Goal: Information Seeking & Learning: Learn about a topic

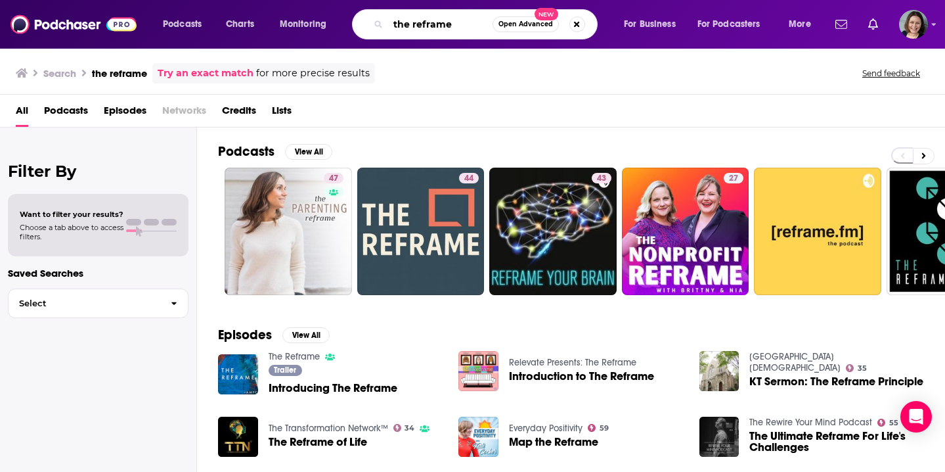
drag, startPoint x: 0, startPoint y: 0, endPoint x: 355, endPoint y: 22, distance: 356.1
click at [355, 22] on div "the reframe Open Advanced New" at bounding box center [475, 24] width 246 height 30
type input "this is soul therapy"
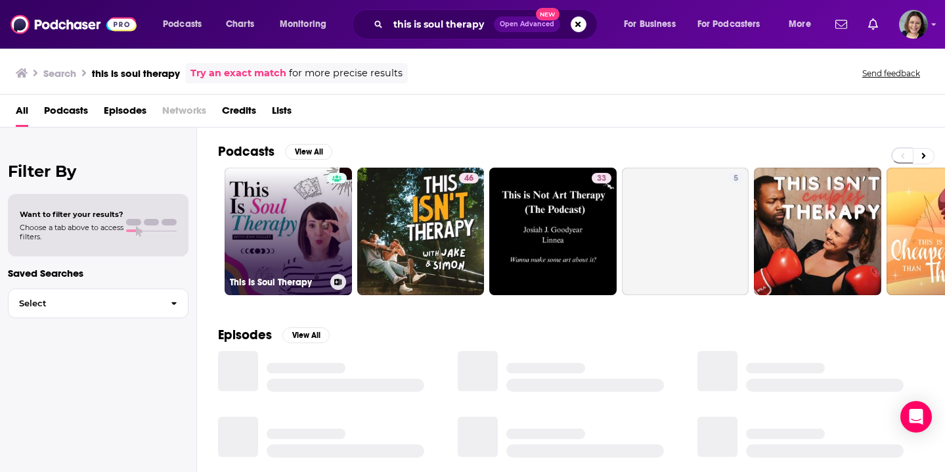
click at [275, 246] on link "This Is Soul Therapy" at bounding box center [288, 231] width 127 height 127
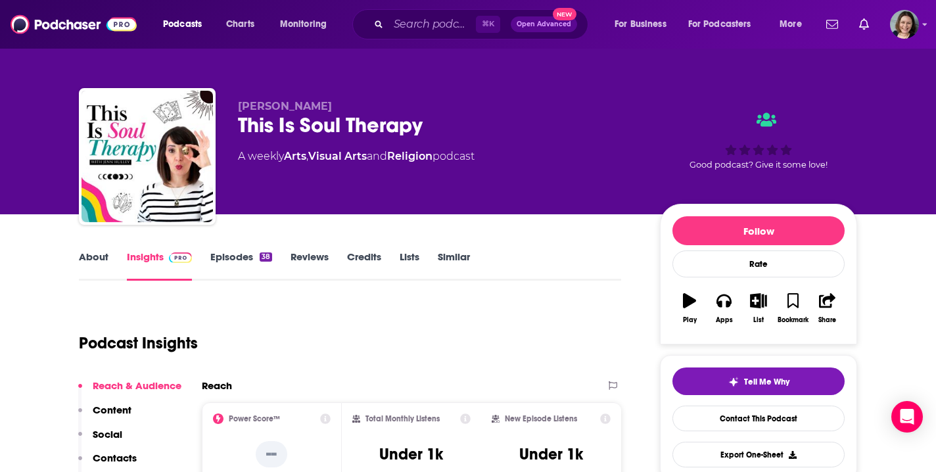
click at [235, 260] on link "Episodes 38" at bounding box center [241, 265] width 62 height 30
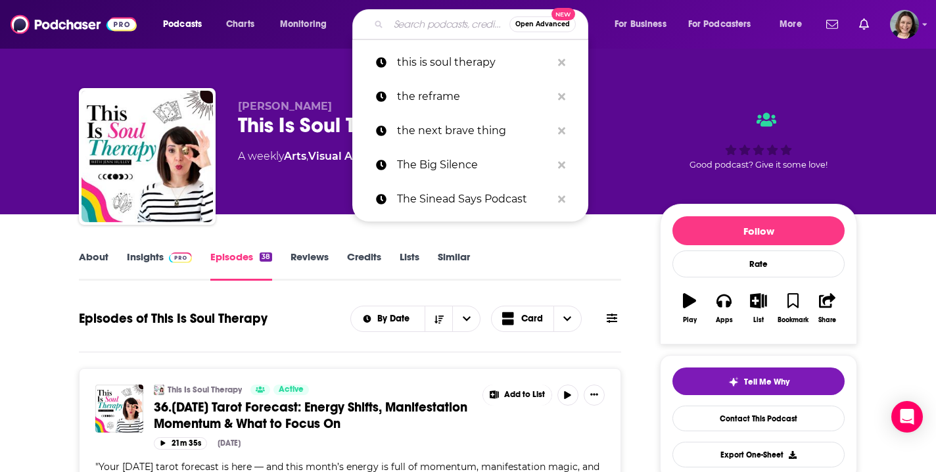
click at [416, 28] on input "Search podcasts, credits, & more..." at bounding box center [448, 24] width 121 height 21
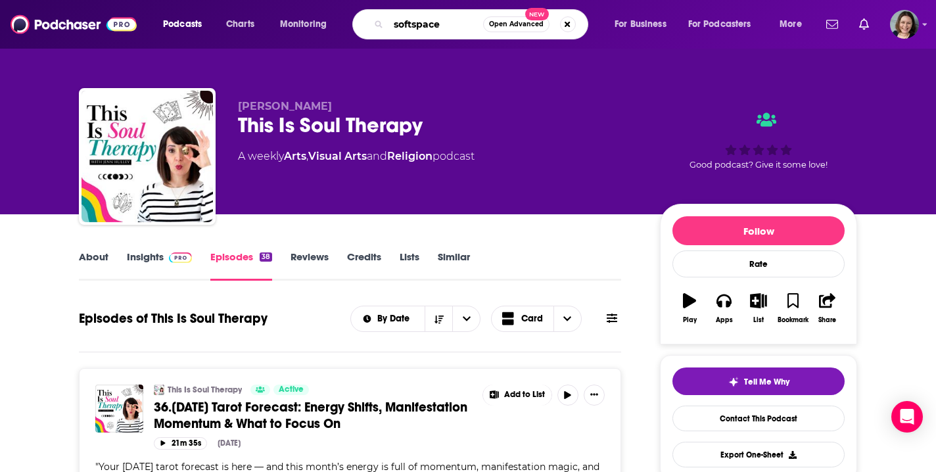
type input "softspaces"
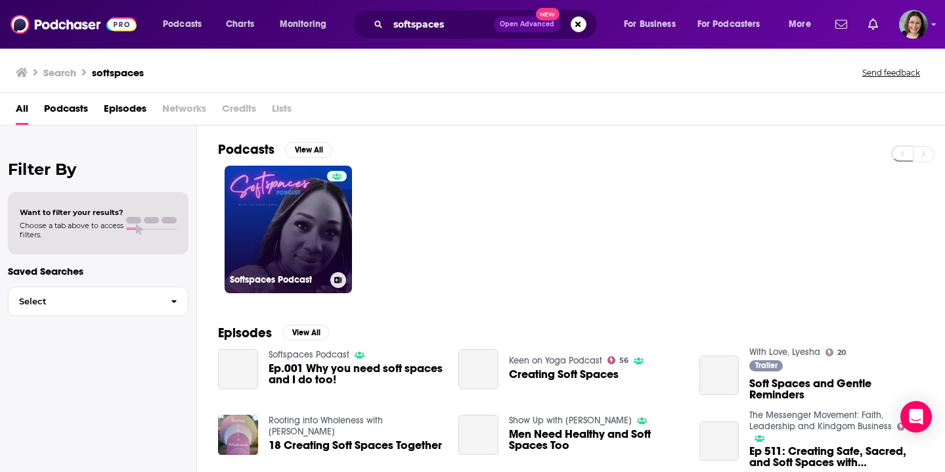
click at [313, 233] on link "Softspaces Podcast" at bounding box center [288, 229] width 127 height 127
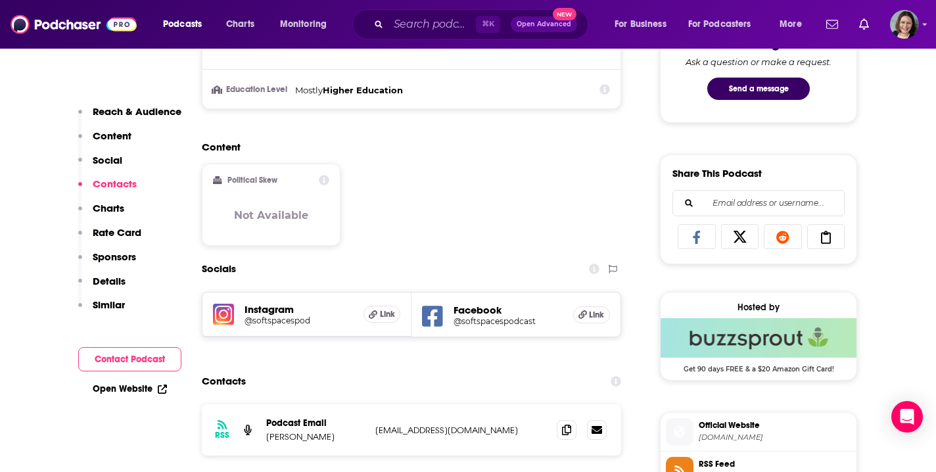
scroll to position [931, 0]
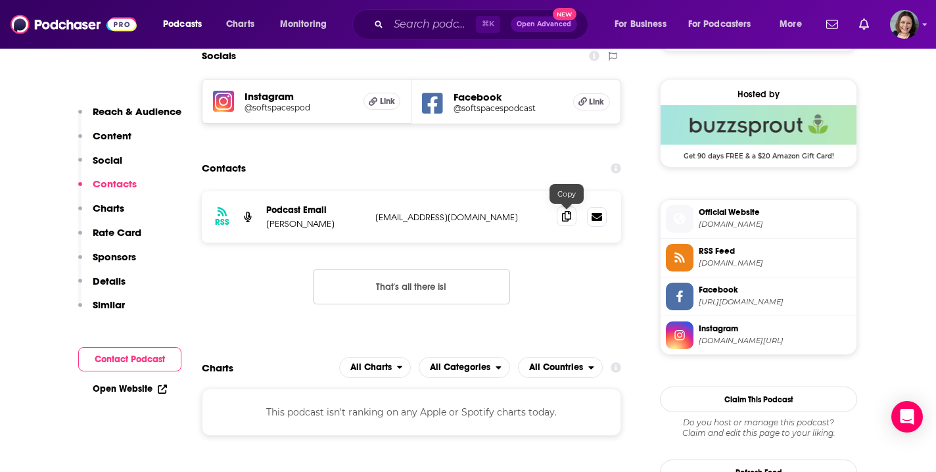
click at [572, 217] on span at bounding box center [567, 216] width 20 height 20
click at [419, 23] on input "Search podcasts, credits, & more..." at bounding box center [431, 24] width 87 height 21
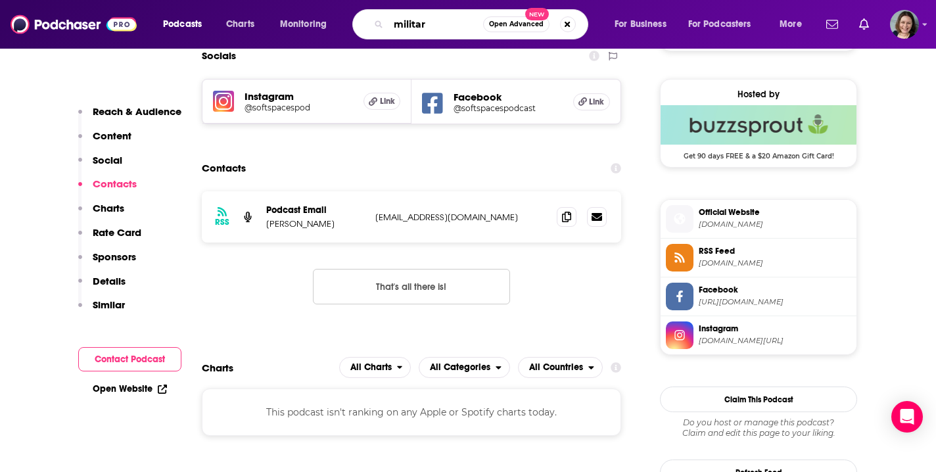
type input "military"
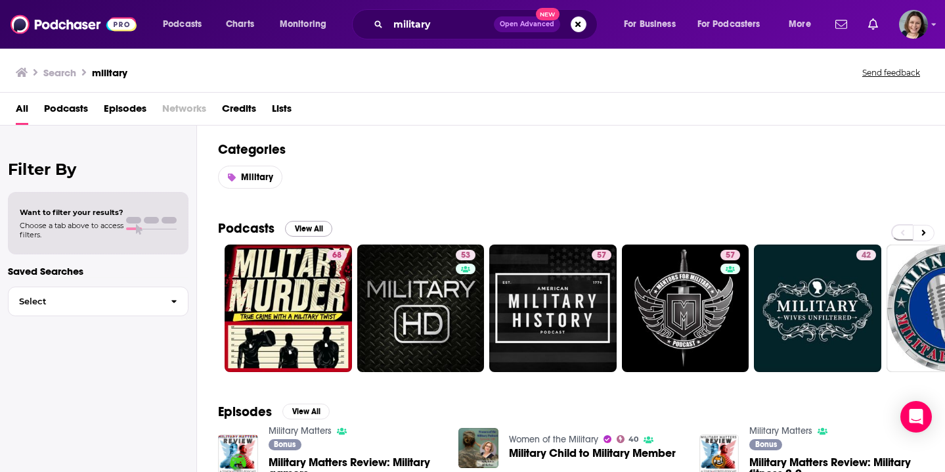
click at [305, 230] on button "View All" at bounding box center [308, 229] width 47 height 16
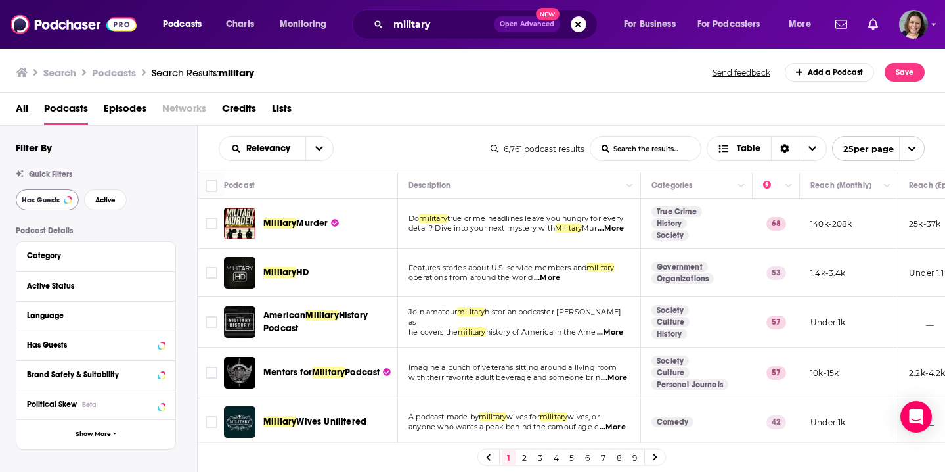
click at [44, 204] on span "Has Guests" at bounding box center [41, 199] width 38 height 7
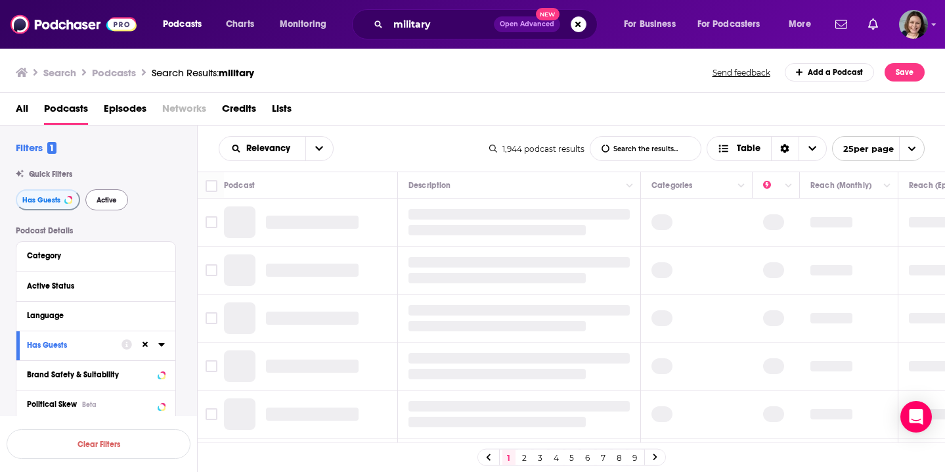
click at [104, 204] on span "Active" at bounding box center [107, 199] width 20 height 7
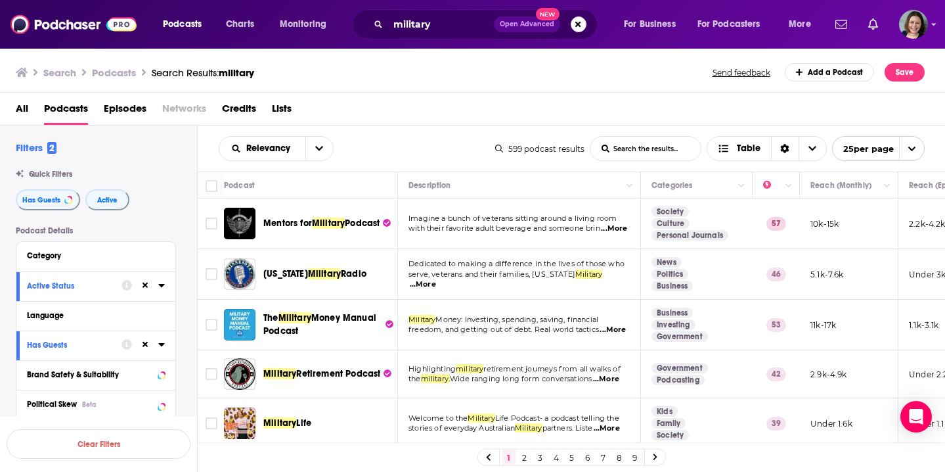
click at [430, 284] on span "...More" at bounding box center [423, 284] width 26 height 11
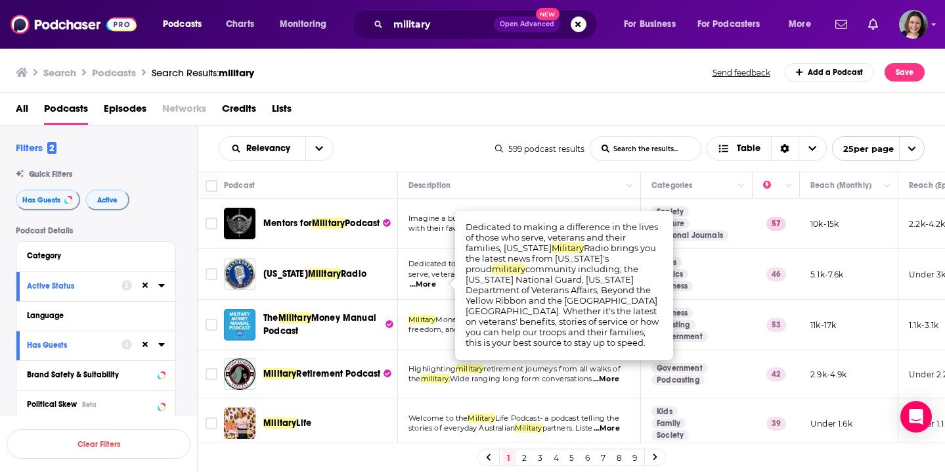
click at [430, 285] on span "...More" at bounding box center [423, 284] width 26 height 11
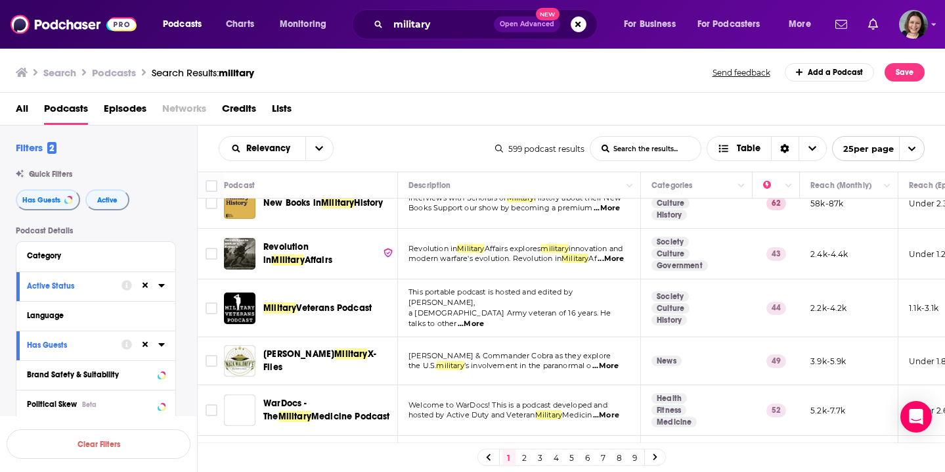
scroll to position [382, 0]
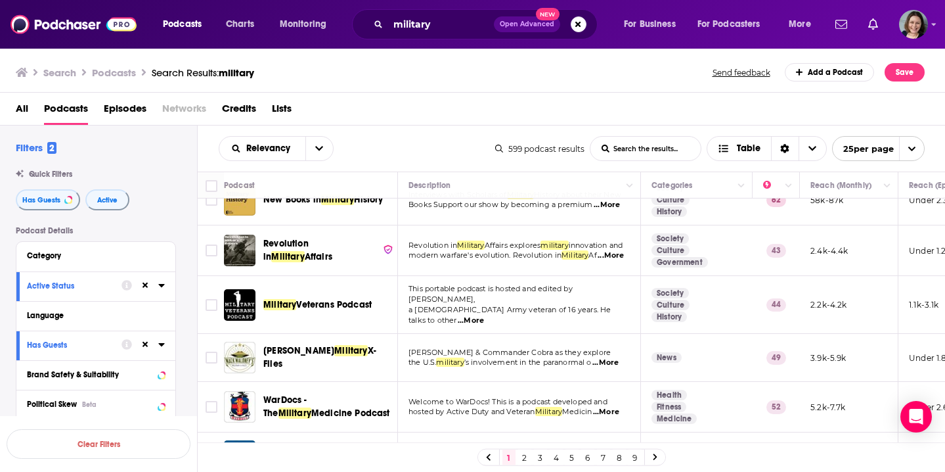
click at [484, 315] on span "...More" at bounding box center [471, 320] width 26 height 11
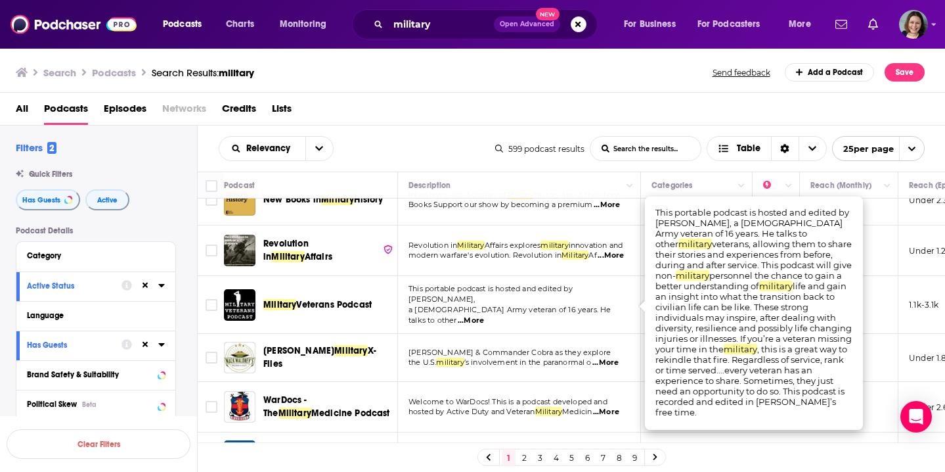
click at [484, 315] on span "...More" at bounding box center [471, 320] width 26 height 11
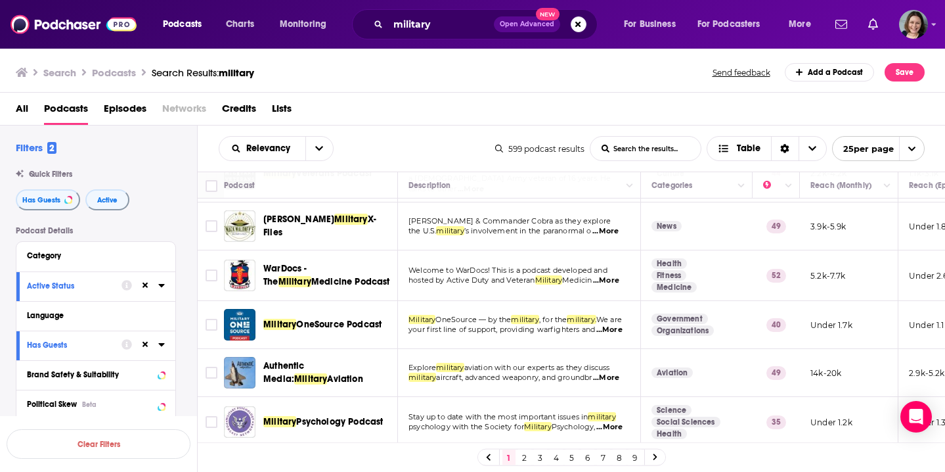
scroll to position [520, 0]
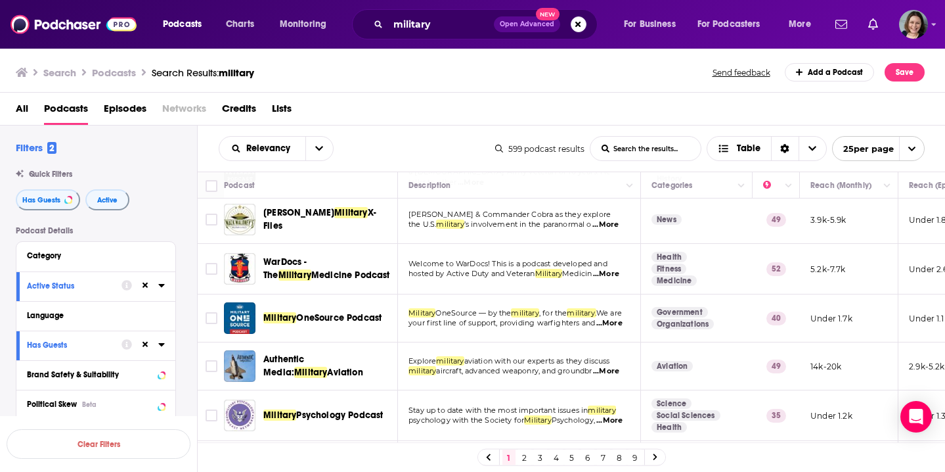
click at [614, 269] on span "...More" at bounding box center [606, 274] width 26 height 11
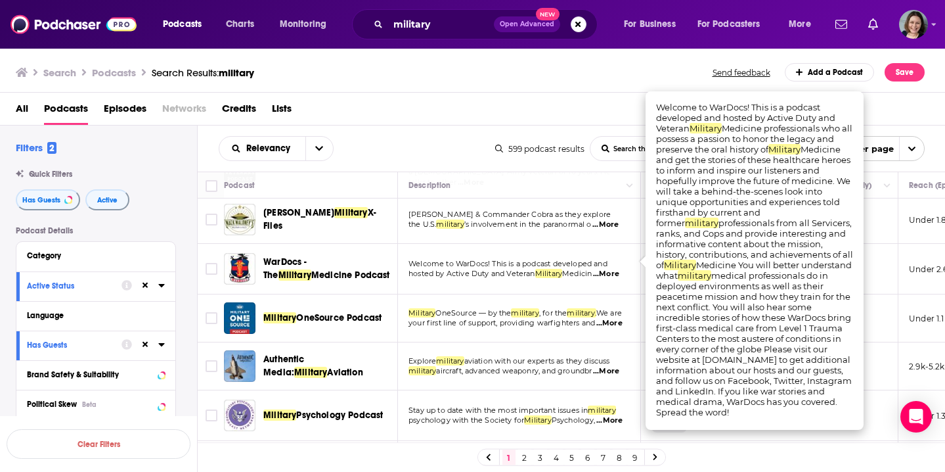
click at [615, 269] on span "...More" at bounding box center [606, 274] width 26 height 11
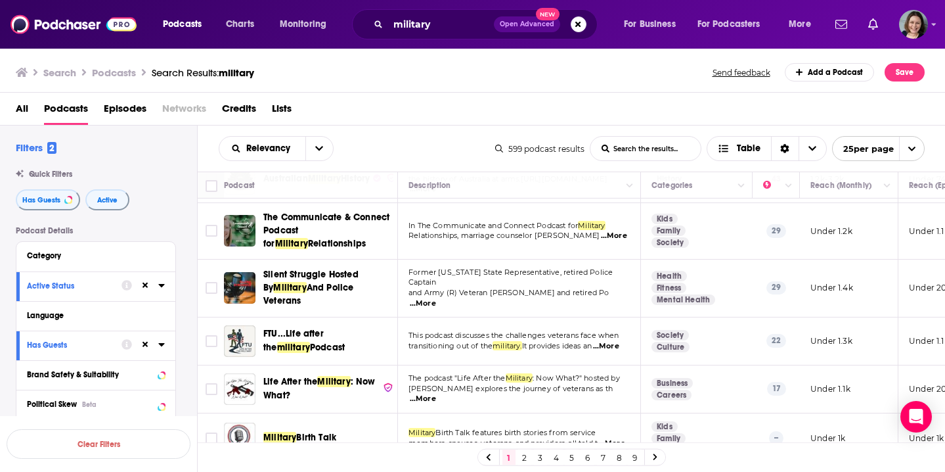
scroll to position [1048, 0]
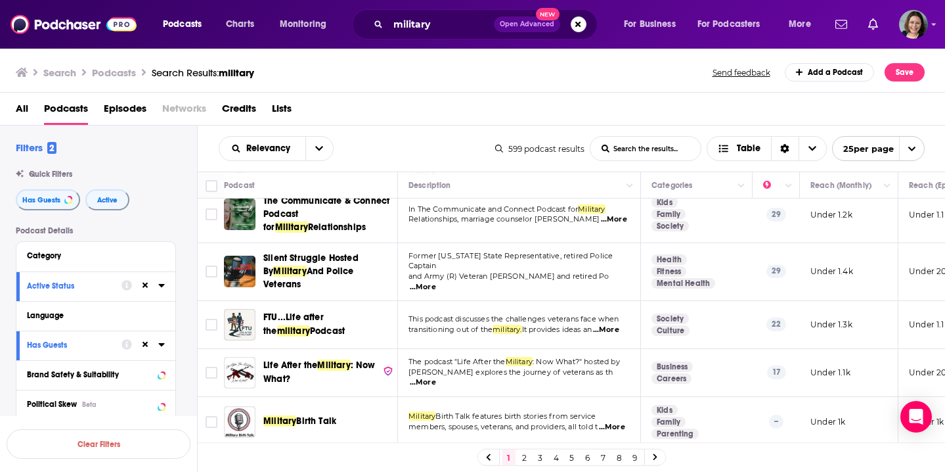
click at [526, 457] on link "2" at bounding box center [524, 457] width 13 height 16
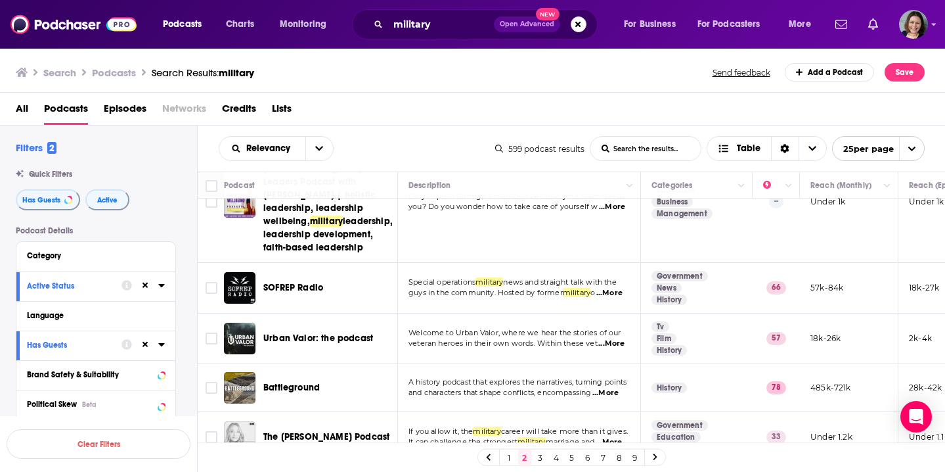
scroll to position [846, 0]
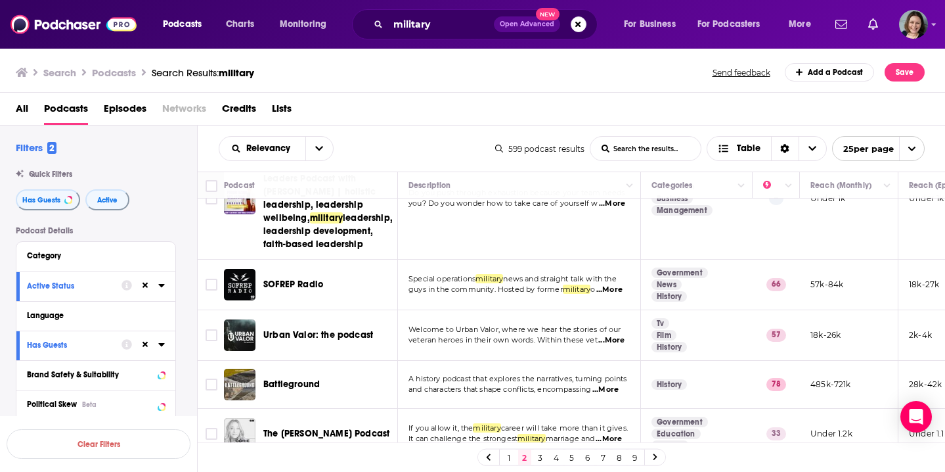
click at [620, 335] on span "...More" at bounding box center [612, 340] width 26 height 11
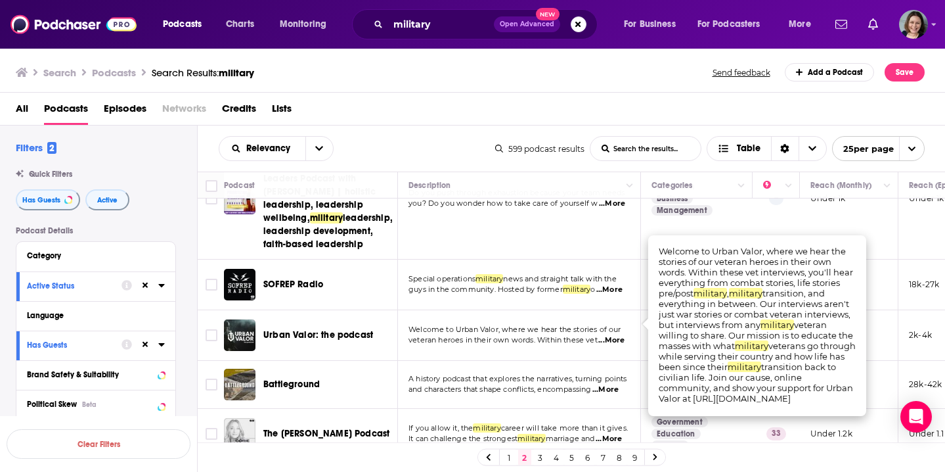
click at [694, 110] on div "All Podcasts Episodes Networks Credits Lists" at bounding box center [476, 111] width 920 height 27
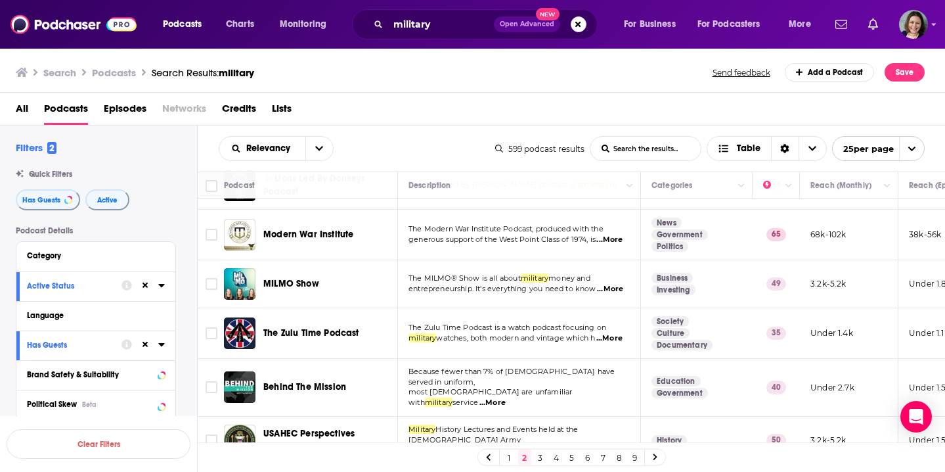
scroll to position [1161, 0]
